Goal: Task Accomplishment & Management: Use online tool/utility

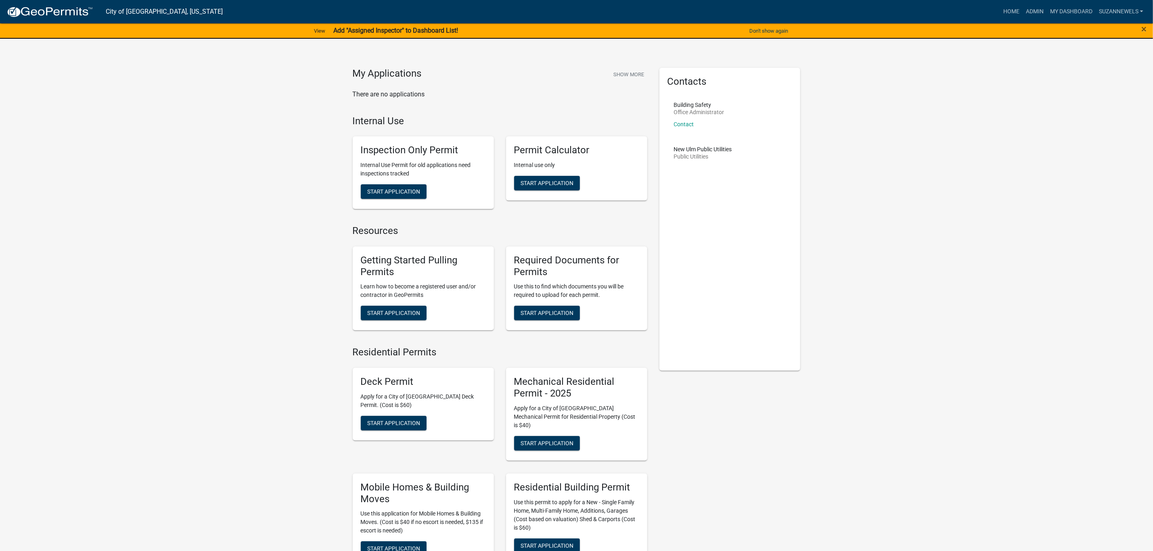
click at [382, 28] on strong "Add "Assigned Inspector" to Dashboard List!" at bounding box center [395, 31] width 125 height 8
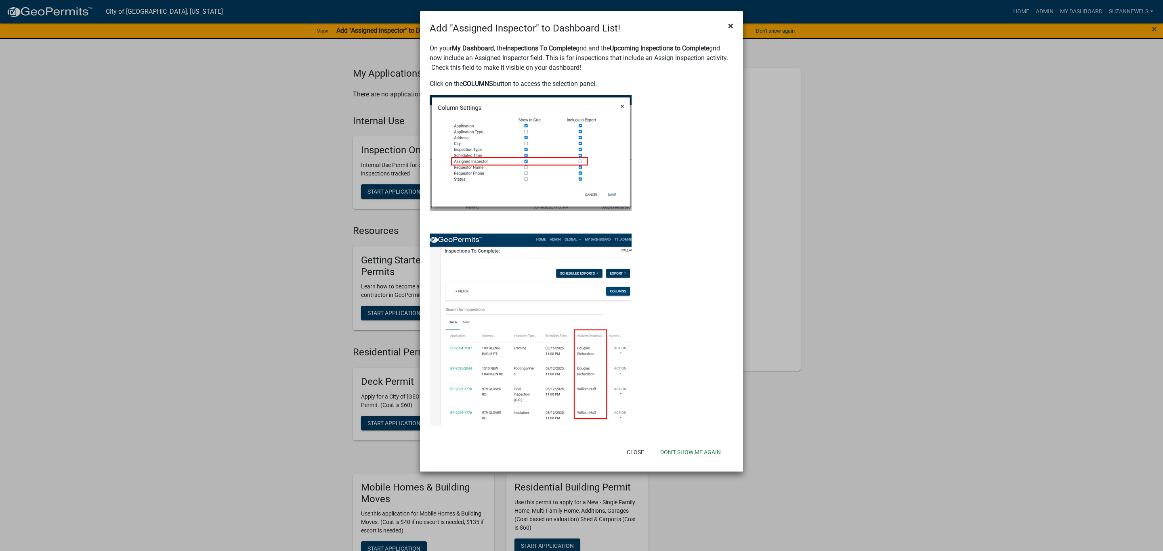
click at [729, 25] on span "×" at bounding box center [730, 25] width 5 height 11
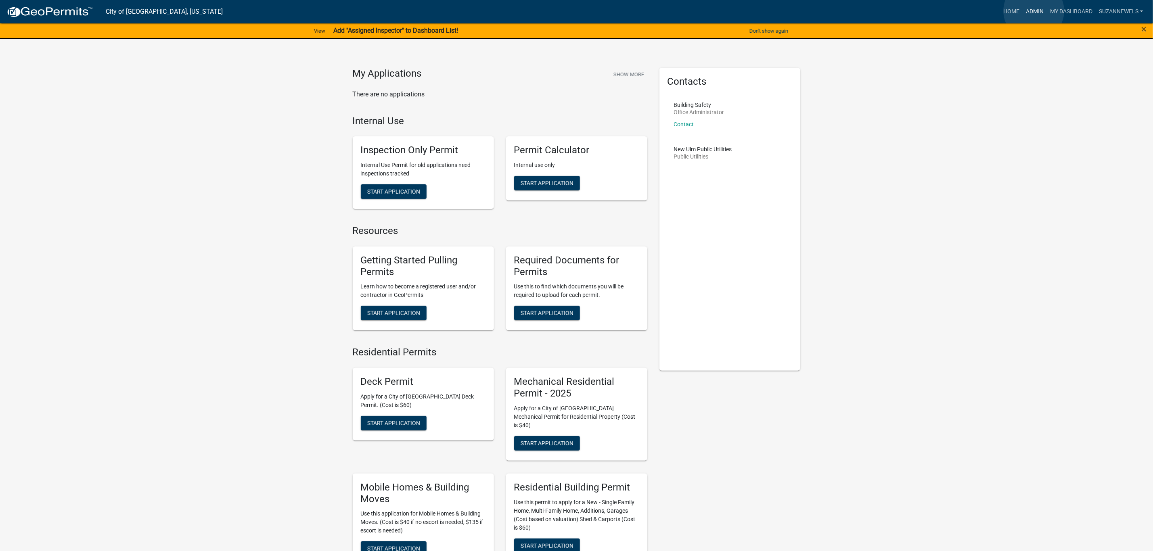
click at [1034, 11] on link "Admin" at bounding box center [1035, 11] width 24 height 15
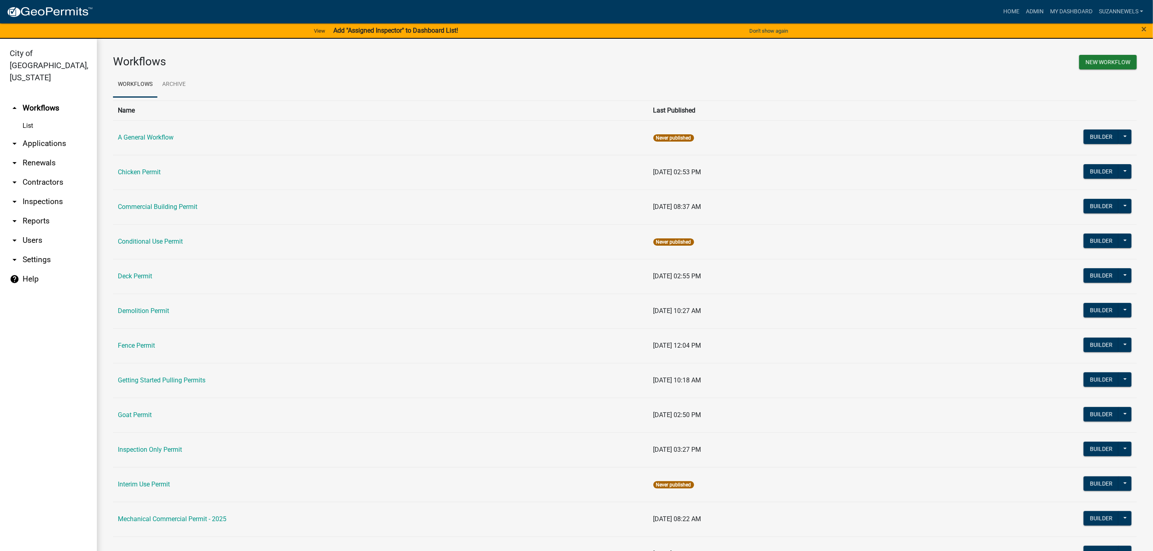
click at [57, 134] on link "arrow_drop_down Applications" at bounding box center [48, 143] width 97 height 19
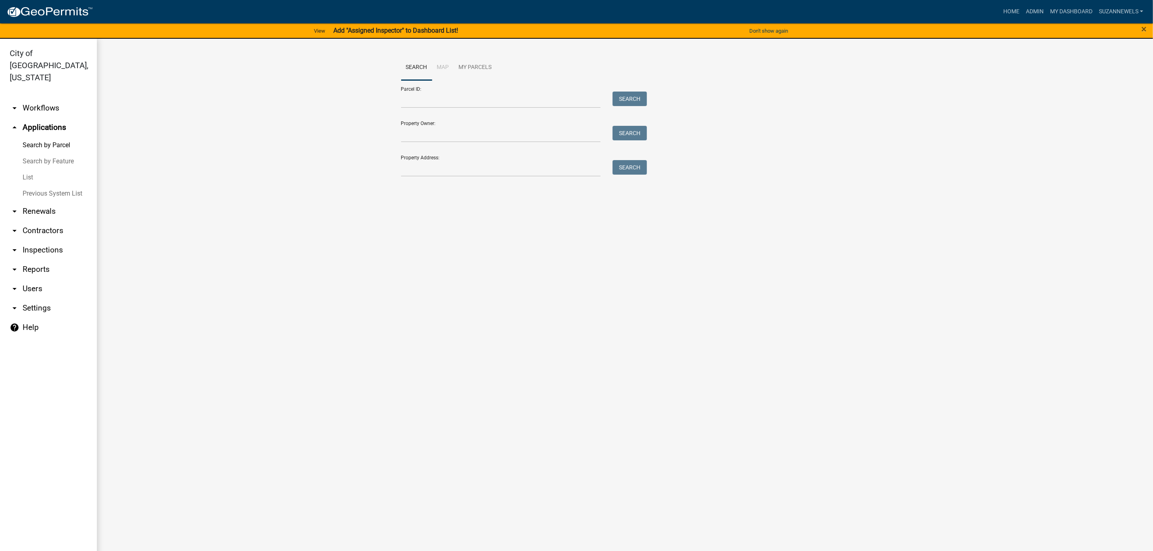
click at [44, 118] on link "arrow_drop_up Applications" at bounding box center [48, 127] width 97 height 19
click at [48, 99] on link "arrow_drop_down Workflows" at bounding box center [48, 108] width 97 height 19
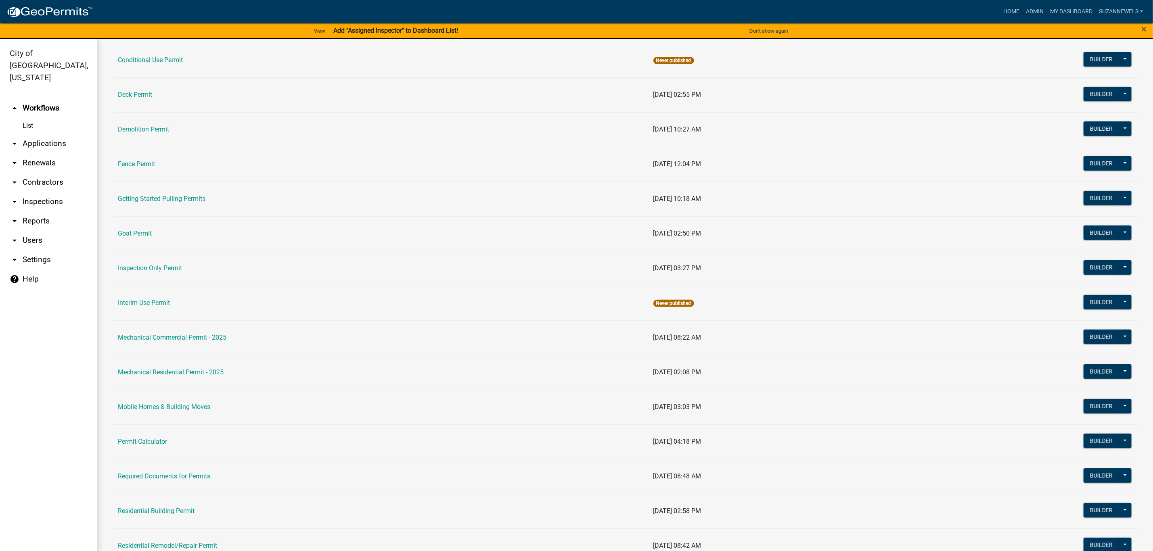
scroll to position [242, 0]
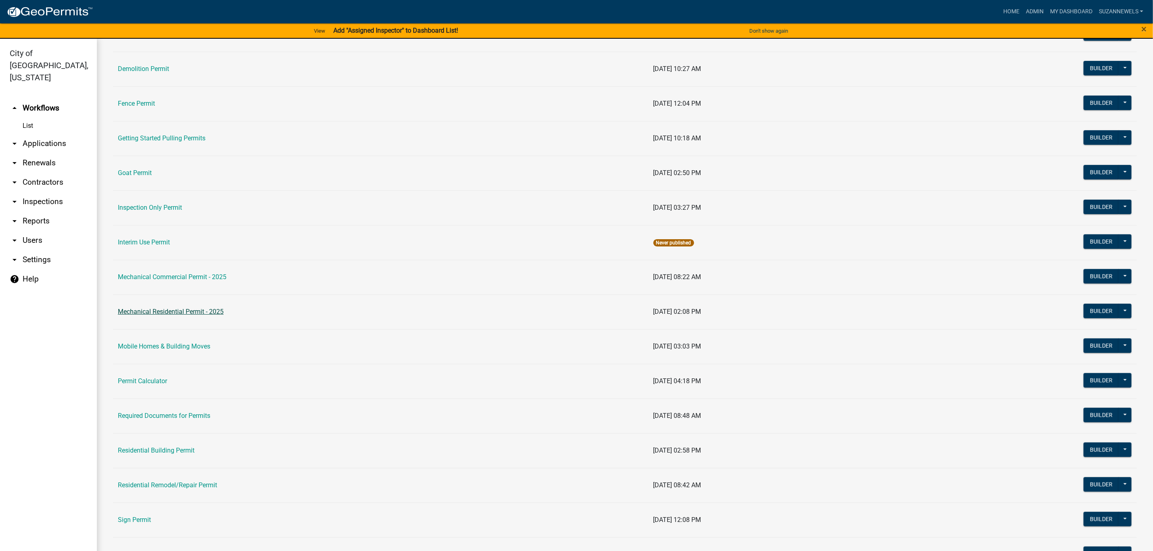
click at [170, 310] on link "Mechanical Residential Permit - 2025" at bounding box center [171, 312] width 106 height 8
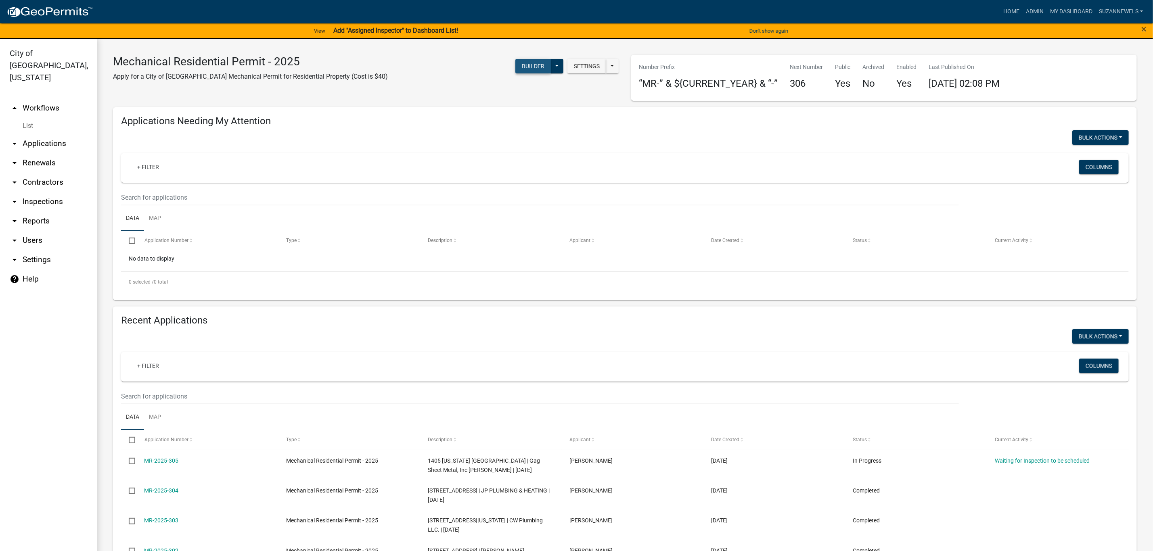
click at [538, 64] on button "Builder" at bounding box center [534, 66] width 36 height 15
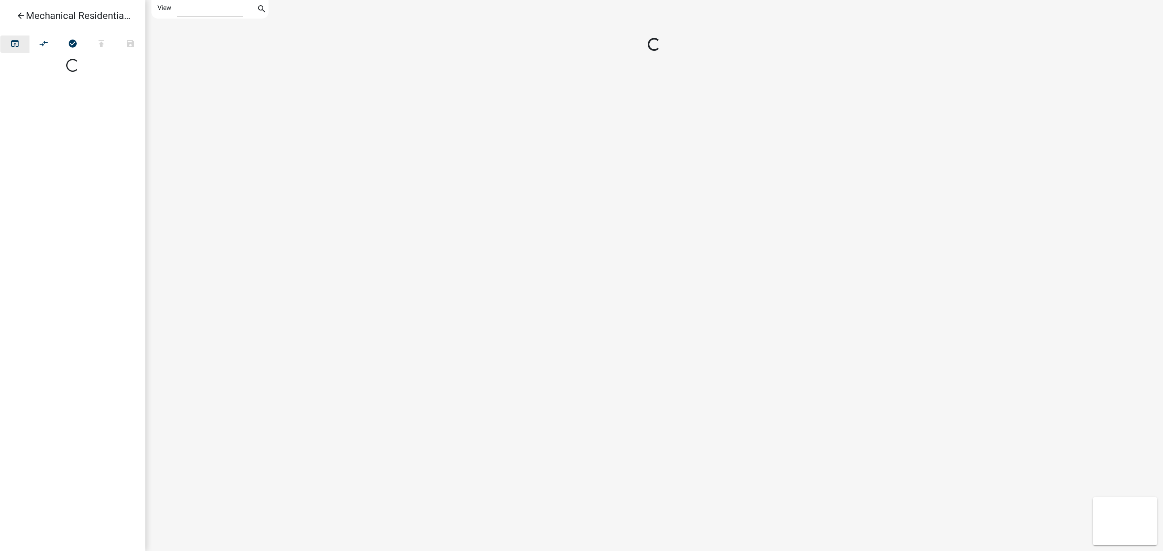
select select "1"
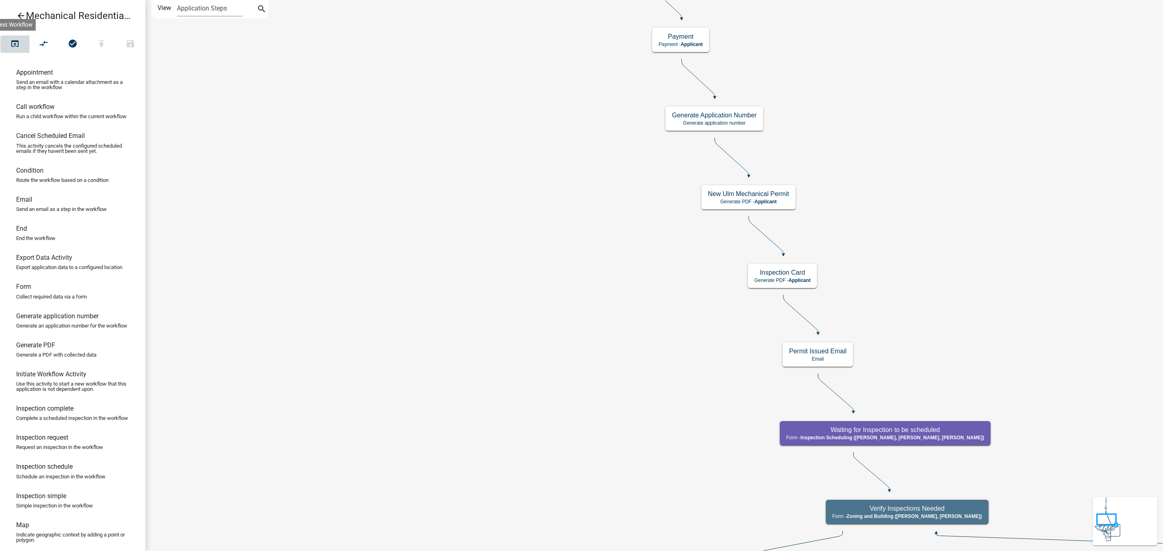
click at [17, 45] on icon "open_in_browser" at bounding box center [15, 44] width 10 height 11
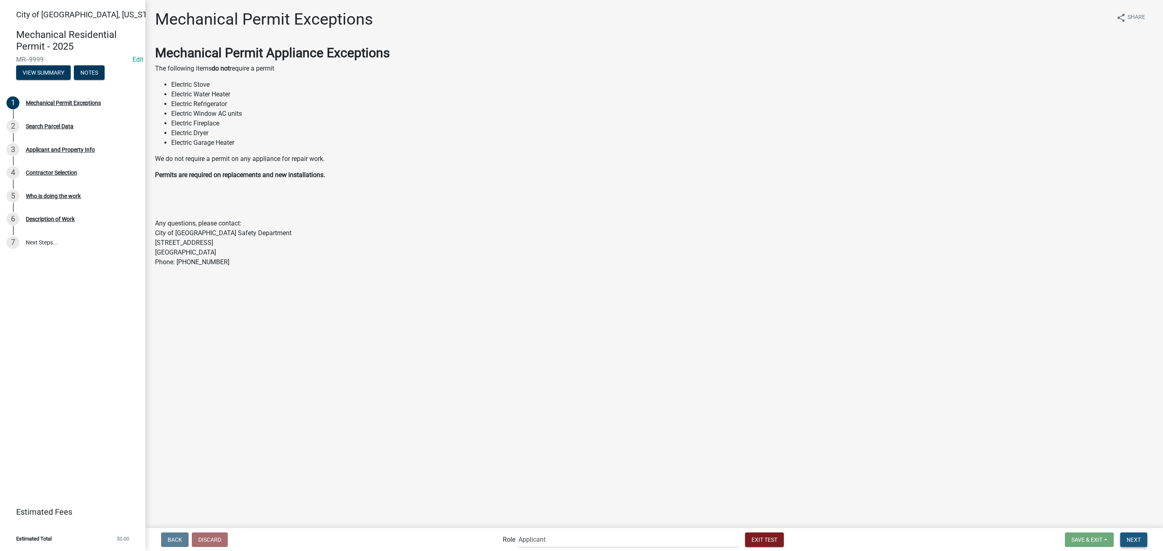
click at [1132, 541] on span "Next" at bounding box center [1133, 540] width 14 height 6
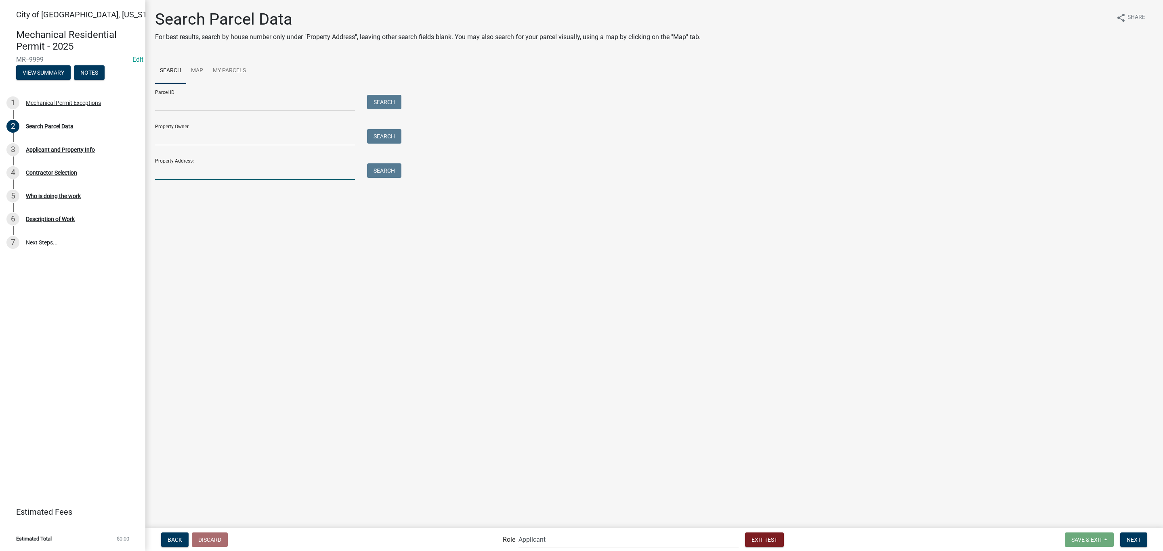
click at [195, 175] on input "Property Address:" at bounding box center [255, 172] width 200 height 17
type input "524 [GEOGRAPHIC_DATA][US_STATE]"
